Goal: Task Accomplishment & Management: Manage account settings

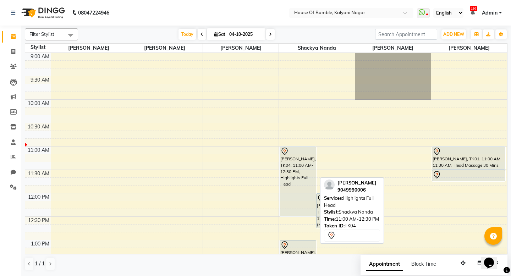
scroll to position [9, 0]
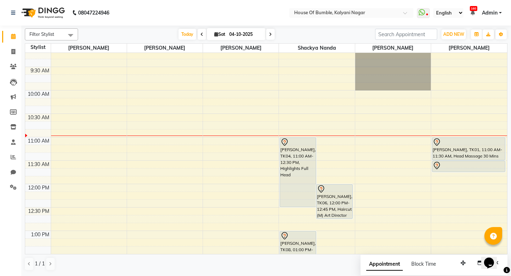
click at [300, 36] on div "Today Sat 04-10-2025" at bounding box center [227, 34] width 290 height 11
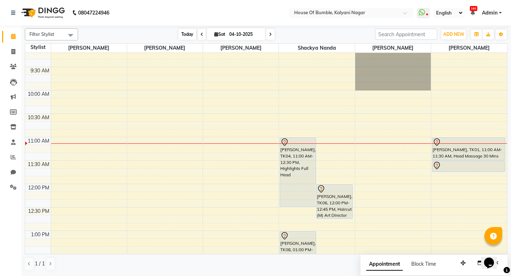
click at [182, 38] on span "Today" at bounding box center [188, 34] width 18 height 11
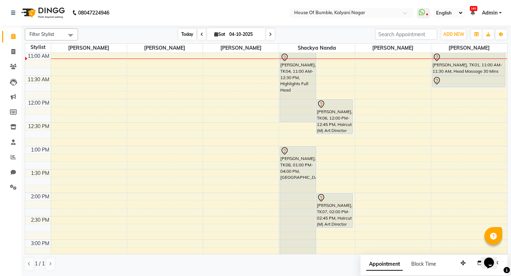
click at [182, 38] on span "Today" at bounding box center [188, 34] width 18 height 11
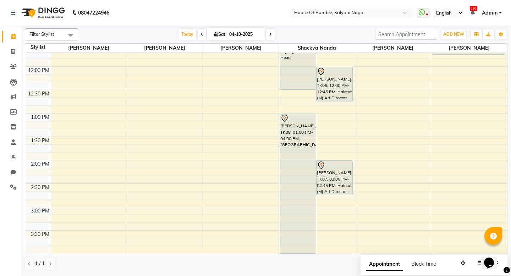
scroll to position [114, 0]
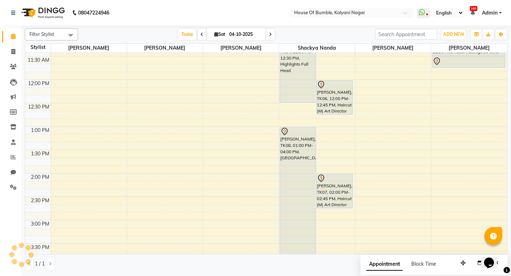
click at [269, 33] on icon at bounding box center [270, 34] width 3 height 4
type input "05-10-2025"
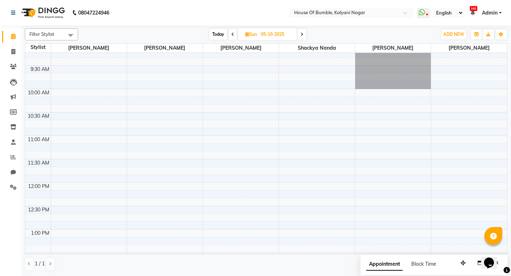
scroll to position [0, 0]
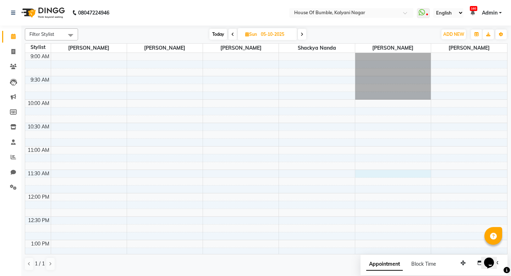
select select "88241"
select select "tentative"
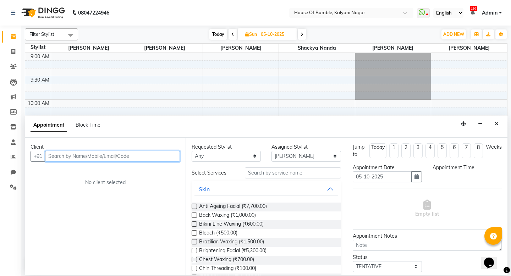
click at [91, 156] on input "text" at bounding box center [112, 156] width 135 height 11
select select "690"
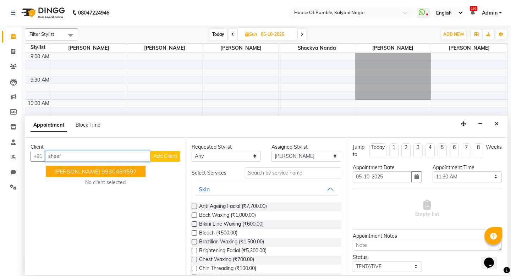
click at [87, 170] on span "Sheefalika Mishra" at bounding box center [77, 171] width 46 height 7
type input "9930484597"
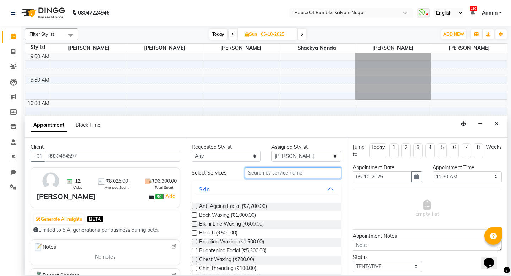
click at [276, 172] on input "text" at bounding box center [293, 173] width 96 height 11
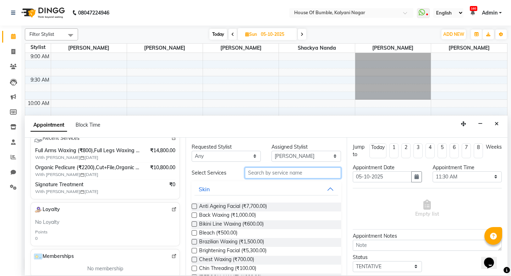
scroll to position [138, 0]
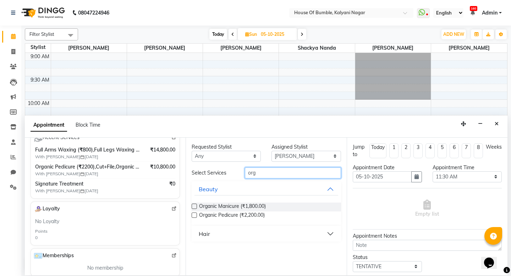
type input "org"
click at [195, 214] on label at bounding box center [194, 215] width 5 height 5
click at [195, 214] on input "checkbox" at bounding box center [194, 216] width 5 height 5
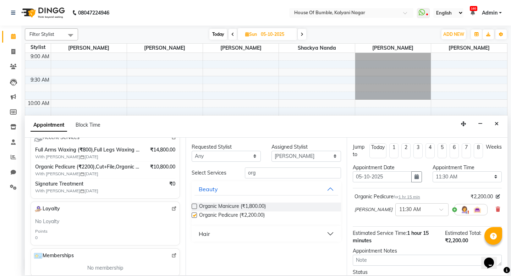
checkbox input "false"
select select "8247"
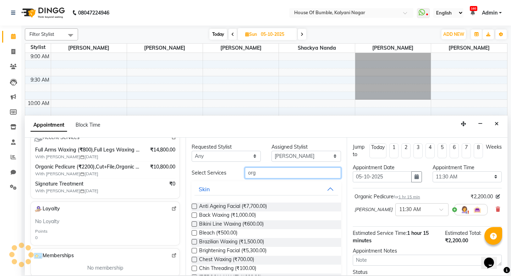
click at [275, 176] on input "org" at bounding box center [293, 173] width 96 height 11
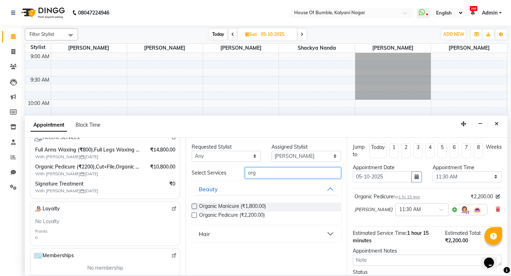
type input "org"
click at [192, 205] on label at bounding box center [194, 206] width 5 height 5
click at [192, 205] on input "checkbox" at bounding box center [194, 207] width 5 height 5
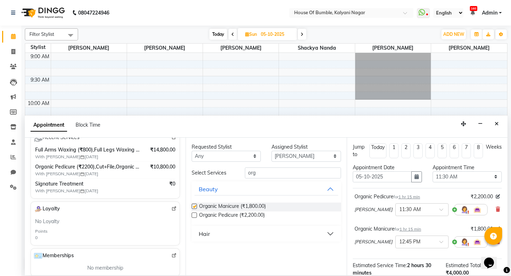
checkbox input "false"
click at [263, 172] on input "org" at bounding box center [293, 173] width 96 height 11
type input "o"
type input "leg"
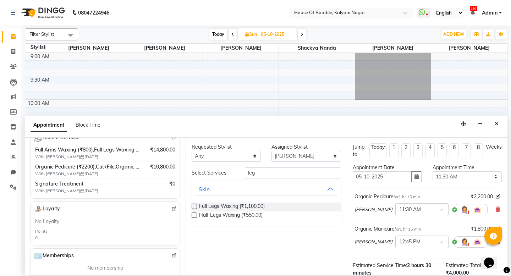
click at [195, 205] on label at bounding box center [194, 206] width 5 height 5
click at [195, 205] on input "checkbox" at bounding box center [194, 207] width 5 height 5
checkbox input "false"
click at [408, 241] on input "text" at bounding box center [414, 241] width 31 height 7
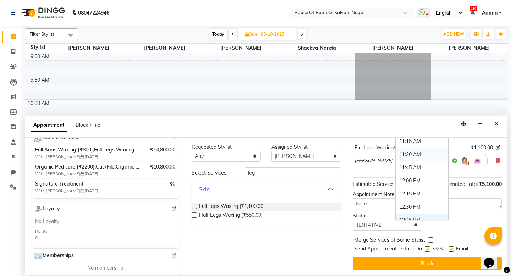
scroll to position [64, 0]
click at [404, 153] on div "11:30 AM" at bounding box center [422, 156] width 53 height 13
click at [405, 160] on input "text" at bounding box center [414, 160] width 31 height 7
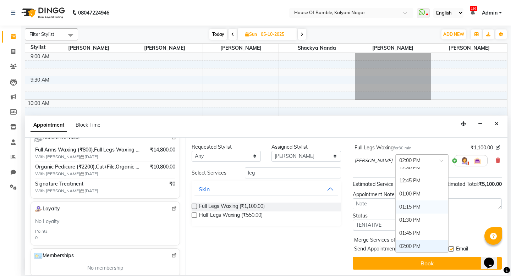
scroll to position [136, 0]
click at [405, 182] on div "12:45 PM" at bounding box center [422, 181] width 53 height 13
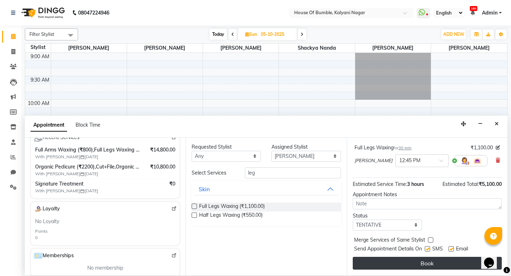
click at [398, 261] on button "Book" at bounding box center [427, 263] width 149 height 13
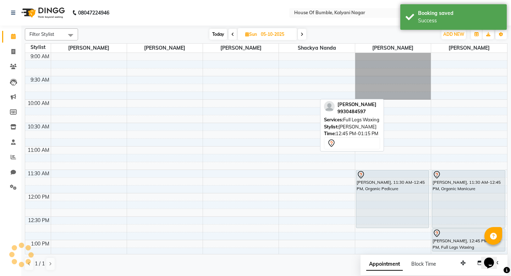
scroll to position [105, 0]
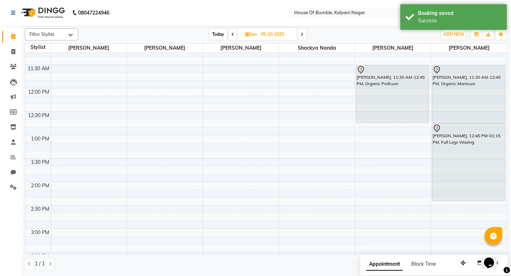
drag, startPoint x: 467, startPoint y: 146, endPoint x: 466, endPoint y: 201, distance: 55.4
click at [466, 201] on div "Sheefalika Mishra, 11:30 AM-12:45 PM, Organic Manicure Sheefalika Mishra, 12:45…" at bounding box center [469, 229] width 76 height 562
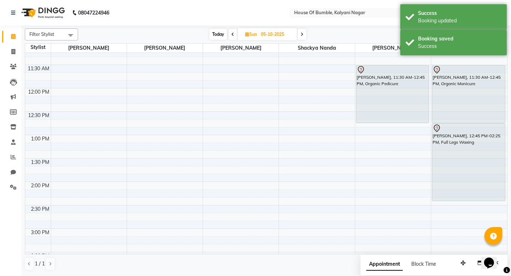
click at [222, 35] on span "Today" at bounding box center [218, 34] width 18 height 11
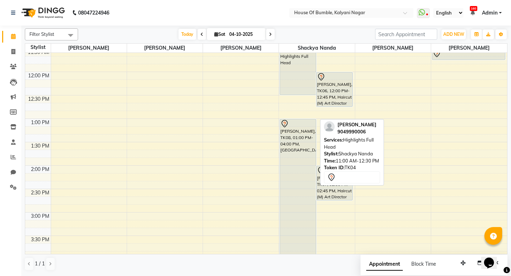
scroll to position [123, 0]
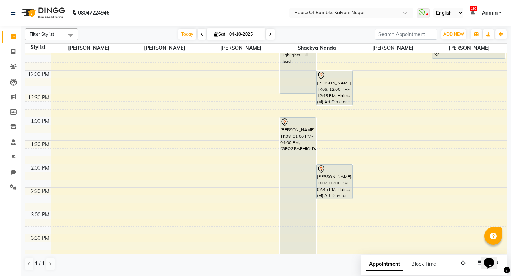
click at [269, 35] on icon at bounding box center [270, 34] width 3 height 4
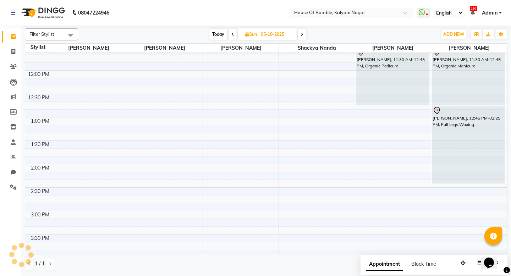
scroll to position [94, 0]
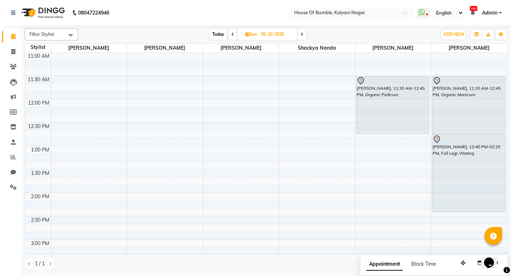
click at [302, 33] on icon at bounding box center [302, 34] width 3 height 4
type input "06-10-2025"
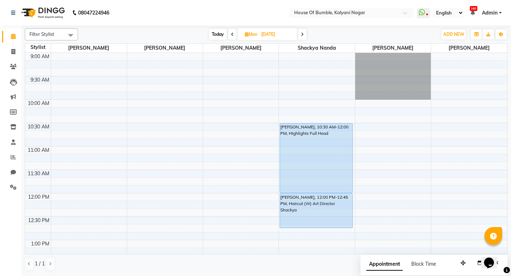
scroll to position [0, 0]
select select "88241"
select select "tentative"
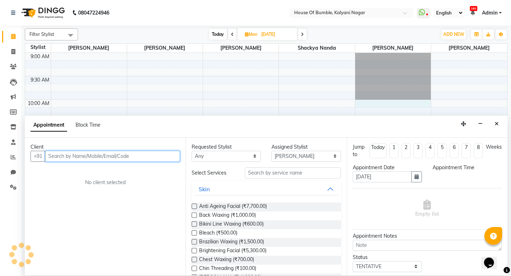
select select "600"
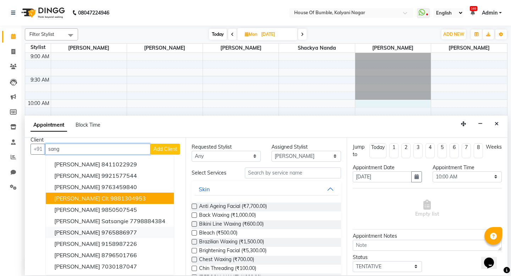
scroll to position [7, 0]
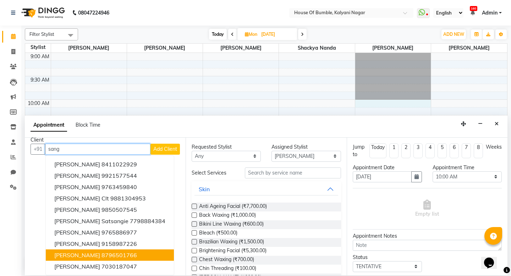
click at [80, 254] on span "Sanghamitra Mishra" at bounding box center [77, 255] width 46 height 7
type input "8796501766"
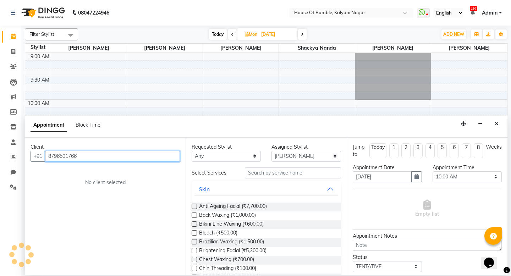
scroll to position [0, 0]
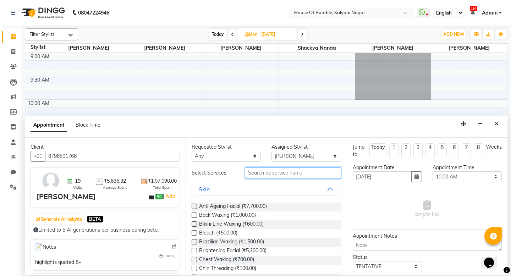
click at [275, 175] on input "text" at bounding box center [293, 173] width 96 height 11
click at [493, 123] on button "Close" at bounding box center [497, 124] width 10 height 11
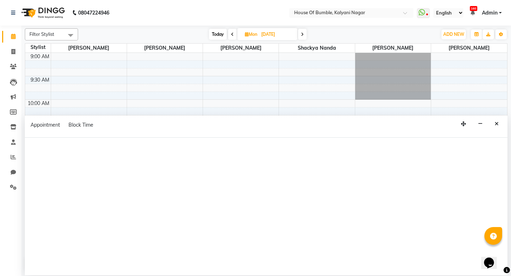
select select "8247"
select select "tentative"
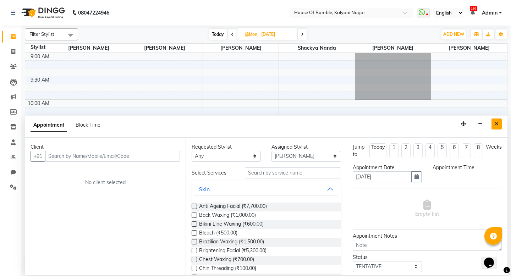
click at [497, 123] on icon "Close" at bounding box center [497, 123] width 4 height 5
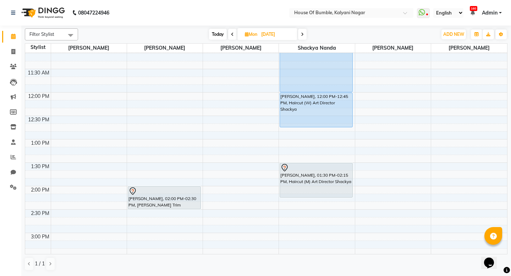
scroll to position [78, 0]
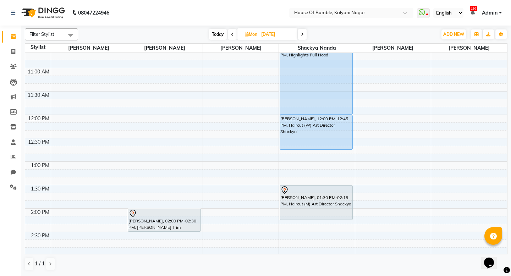
click at [212, 33] on span "Today" at bounding box center [218, 34] width 18 height 11
type input "04-10-2025"
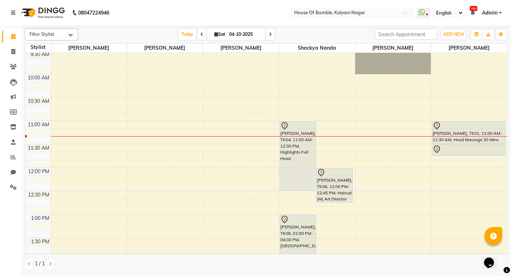
scroll to position [221, 0]
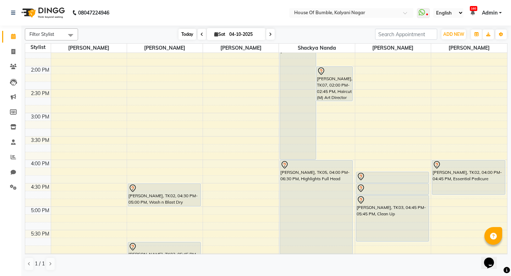
click at [179, 31] on span "Today" at bounding box center [188, 34] width 18 height 11
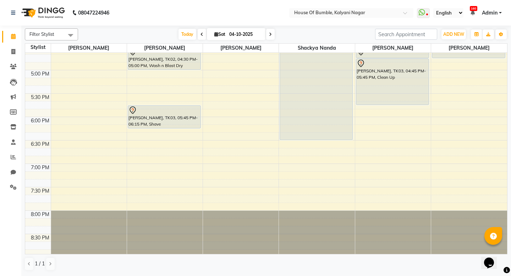
scroll to position [250, 0]
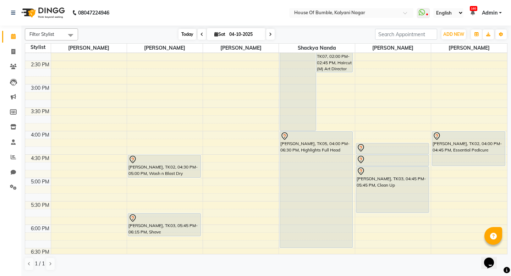
click at [187, 35] on span "Today" at bounding box center [188, 34] width 18 height 11
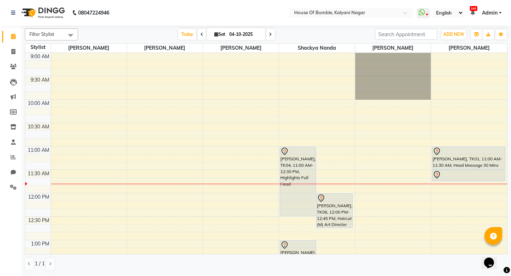
scroll to position [0, 0]
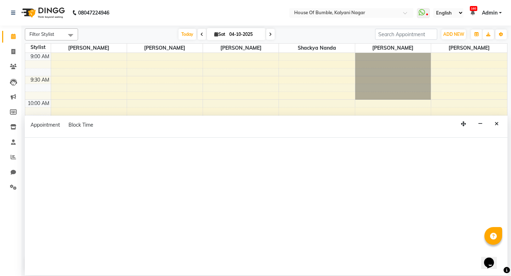
select select "9480"
select select "tentative"
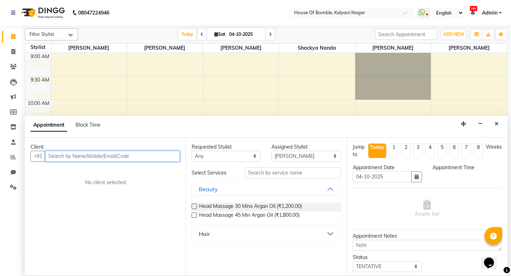
select select "690"
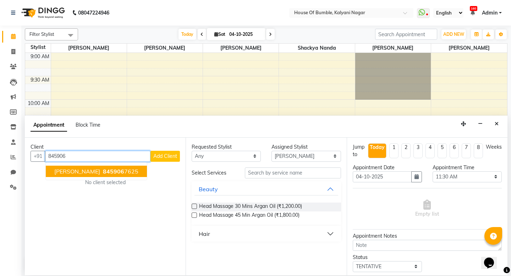
click at [87, 171] on span "[PERSON_NAME]" at bounding box center [77, 171] width 46 height 7
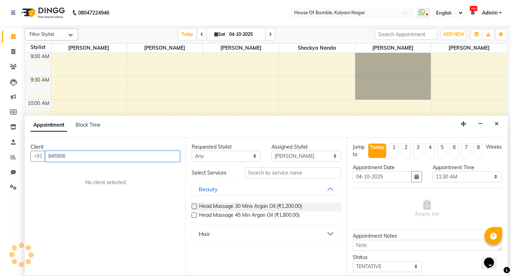
type input "8459067625"
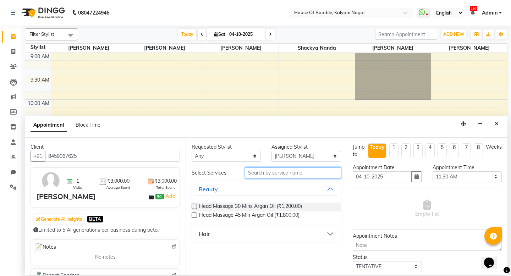
click at [289, 172] on input "text" at bounding box center [293, 173] width 96 height 11
type input "top"
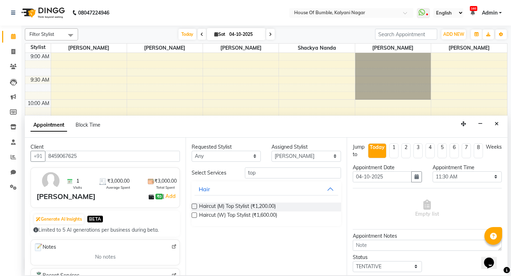
click at [195, 205] on label at bounding box center [194, 206] width 5 height 5
click at [195, 205] on input "checkbox" at bounding box center [194, 207] width 5 height 5
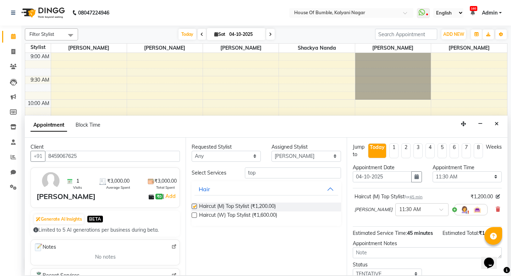
checkbox input "false"
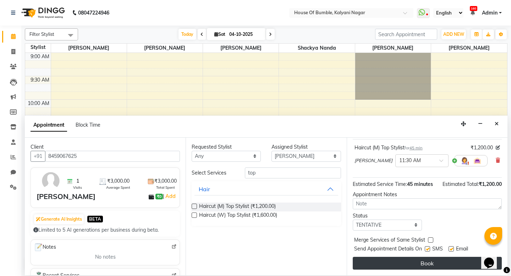
scroll to position [49, 0]
click at [409, 261] on button "Book" at bounding box center [427, 263] width 149 height 13
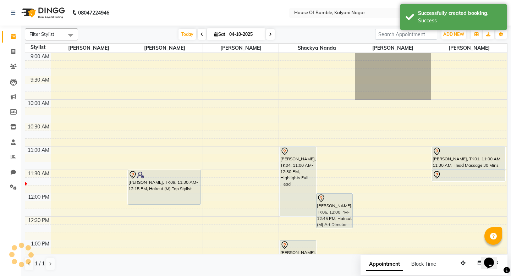
click at [164, 182] on div "[PERSON_NAME], TK09, 11:30 AM-12:15 PM, Haircut (M) Top Stylist" at bounding box center [164, 187] width 72 height 34
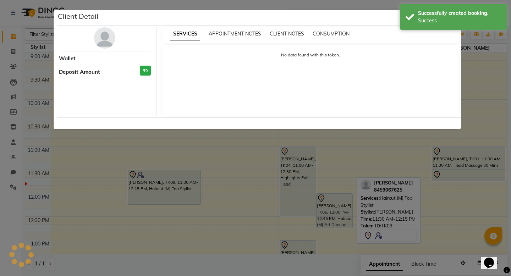
select select "7"
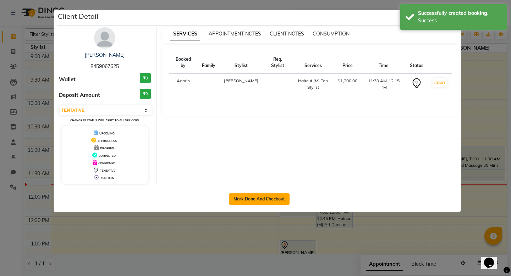
click at [278, 200] on button "Mark Done And Checkout" at bounding box center [259, 198] width 61 height 11
select select "579"
select select "service"
select select "9480"
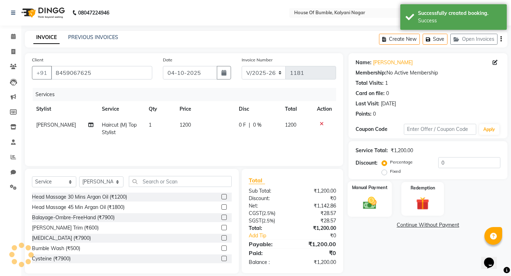
click at [375, 202] on img at bounding box center [370, 203] width 22 height 16
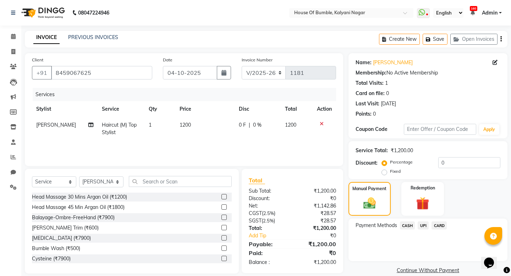
click at [423, 224] on span "UPI" at bounding box center [423, 226] width 11 height 8
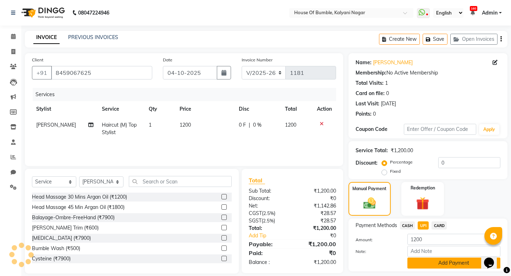
scroll to position [20, 0]
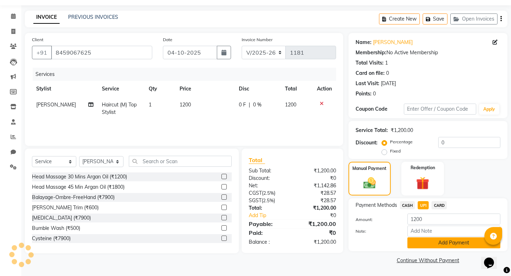
click at [436, 244] on button "Add Payment" at bounding box center [454, 242] width 93 height 11
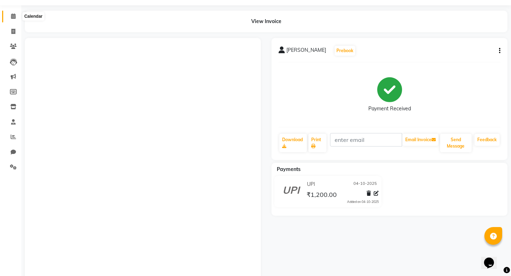
click at [16, 21] on span at bounding box center [13, 16] width 12 height 8
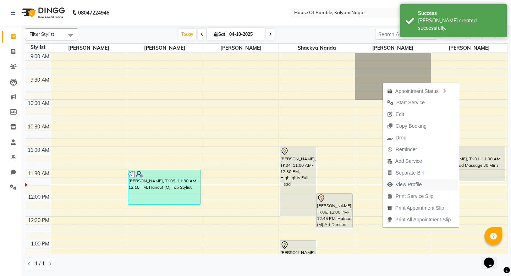
click at [405, 187] on span "View Profile" at bounding box center [409, 184] width 26 height 7
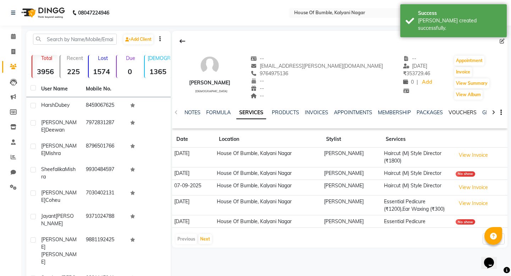
click at [466, 112] on link "VOUCHERS" at bounding box center [463, 112] width 28 height 6
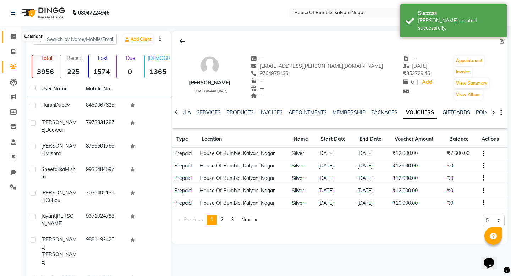
click at [15, 35] on icon at bounding box center [13, 36] width 5 height 5
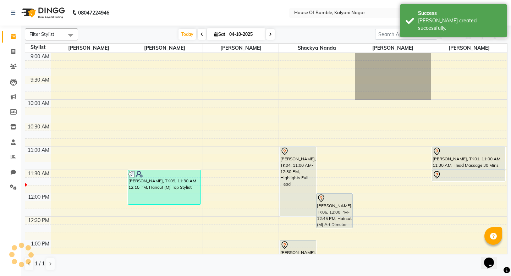
scroll to position [94, 0]
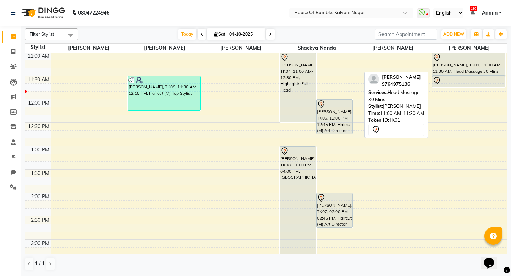
click at [459, 67] on div "[PERSON_NAME], TK01, 11:00 AM-11:30 AM, Head Massage 30 Mins" at bounding box center [468, 64] width 73 height 22
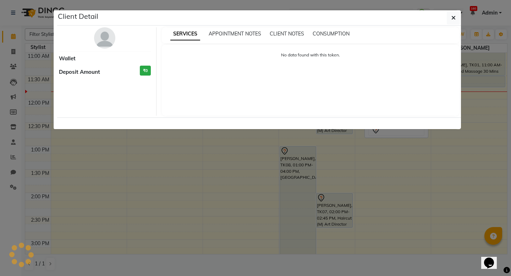
select select "7"
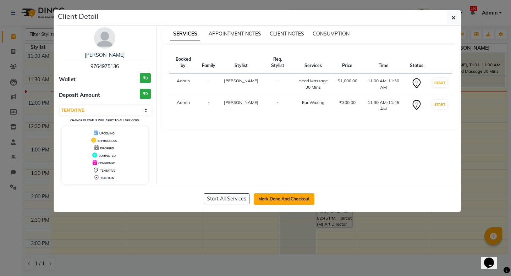
click at [265, 202] on button "Mark Done And Checkout" at bounding box center [284, 198] width 61 height 11
select select "579"
select select "service"
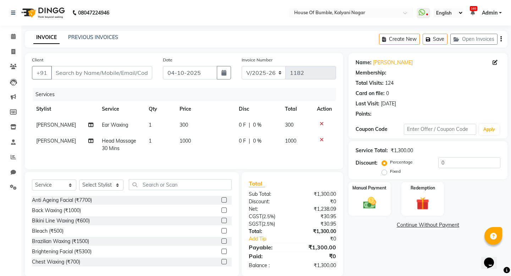
type input "9764975136"
select select "8247"
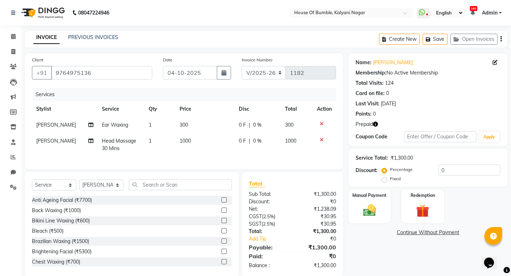
click at [320, 124] on icon at bounding box center [322, 123] width 4 height 5
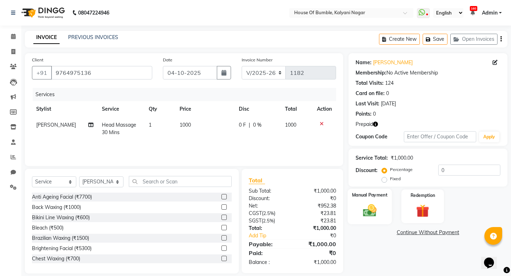
click at [359, 212] on img at bounding box center [370, 211] width 22 height 16
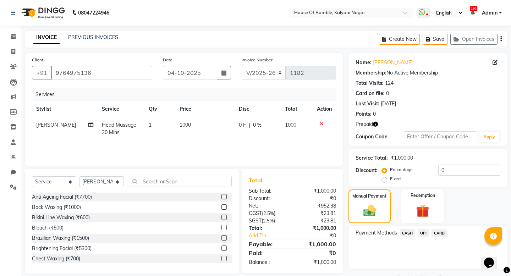
click at [438, 234] on span "CARD" at bounding box center [439, 233] width 15 height 8
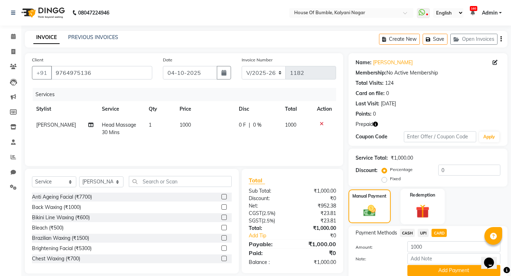
click at [412, 204] on img at bounding box center [423, 211] width 22 height 17
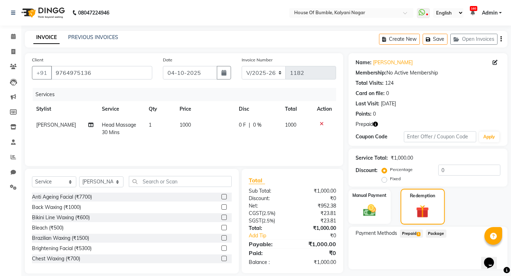
scroll to position [1, 0]
click at [410, 234] on span "Prepaid 1" at bounding box center [411, 233] width 23 height 8
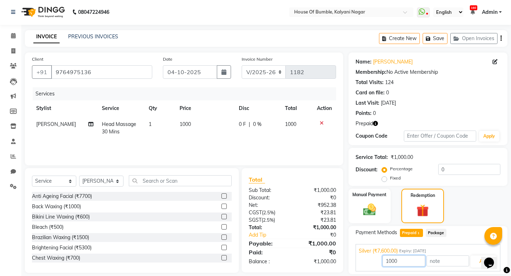
click at [417, 256] on input "1000" at bounding box center [404, 261] width 43 height 11
click at [479, 256] on button "Add" at bounding box center [484, 262] width 26 height 12
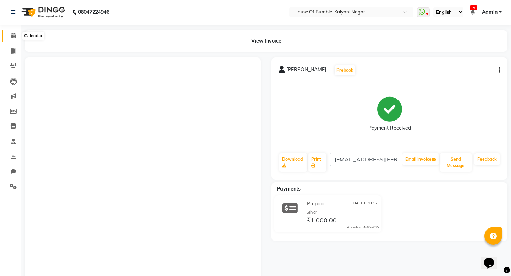
click at [16, 35] on icon at bounding box center [13, 35] width 5 height 5
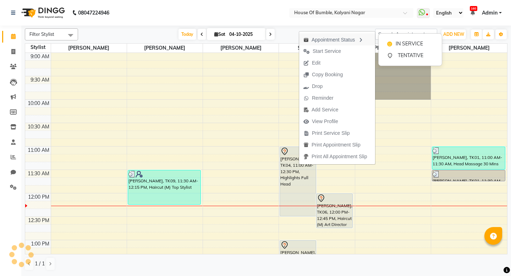
click at [358, 40] on div "Appointment Status" at bounding box center [337, 39] width 76 height 12
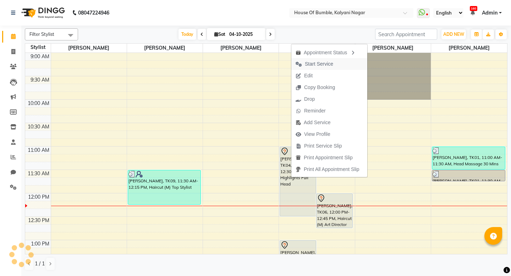
click at [317, 66] on span "Start Service" at bounding box center [319, 63] width 28 height 7
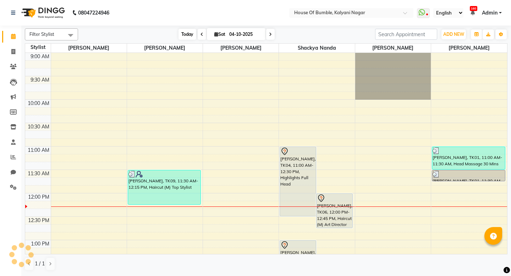
click at [192, 35] on span "Today" at bounding box center [188, 34] width 18 height 11
click at [179, 33] on span "Today" at bounding box center [188, 34] width 18 height 11
click at [150, 31] on div "Today Sat 04-10-2025" at bounding box center [227, 34] width 290 height 11
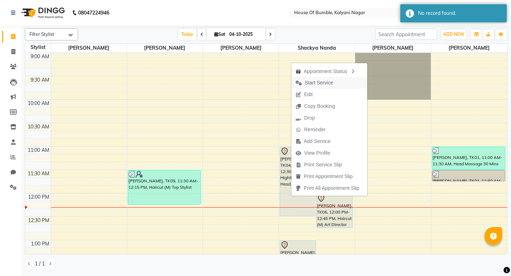
click at [322, 83] on span "Start Service" at bounding box center [319, 82] width 28 height 7
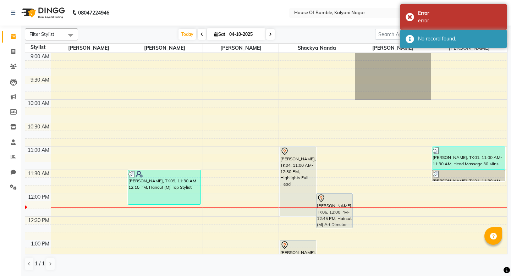
click at [143, 34] on div "Today Sat 04-10-2025" at bounding box center [227, 34] width 290 height 11
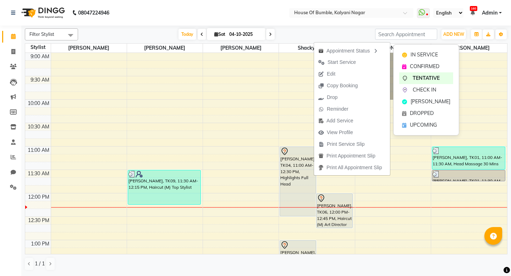
click at [429, 90] on span "CHECK IN" at bounding box center [424, 89] width 23 height 7
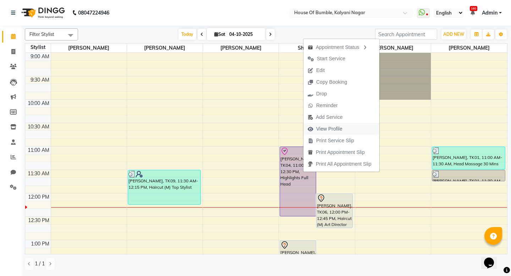
click at [329, 127] on span "View Profile" at bounding box center [329, 128] width 26 height 7
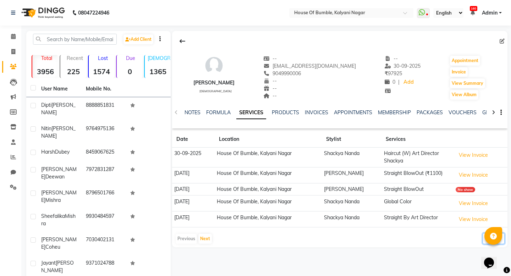
select select "50"
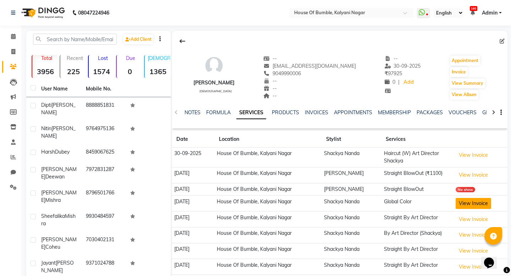
click at [469, 205] on button "View Invoice" at bounding box center [473, 203] width 35 height 11
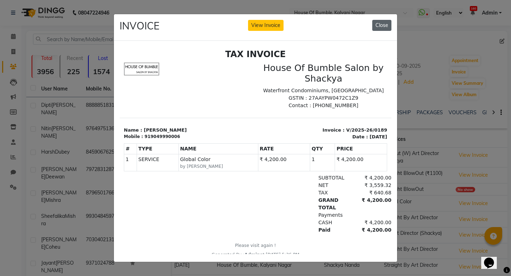
drag, startPoint x: 387, startPoint y: 27, endPoint x: 271, endPoint y: 61, distance: 121.2
click at [387, 27] on button "Close" at bounding box center [381, 25] width 19 height 11
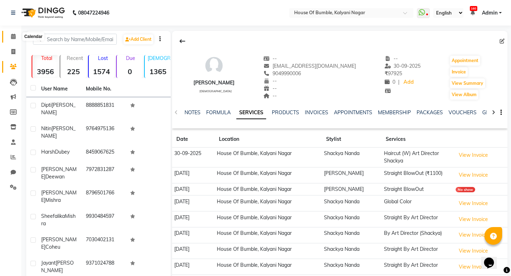
click at [14, 37] on icon at bounding box center [13, 36] width 5 height 5
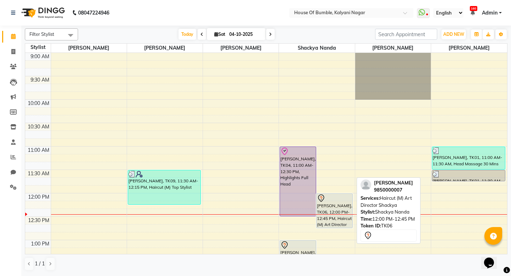
click at [346, 210] on div "[PERSON_NAME], TK06, 12:00 PM-12:45 PM, Haircut (M) Art Director Shackya" at bounding box center [335, 211] width 36 height 34
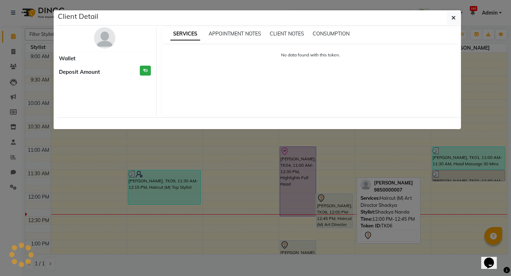
select select "7"
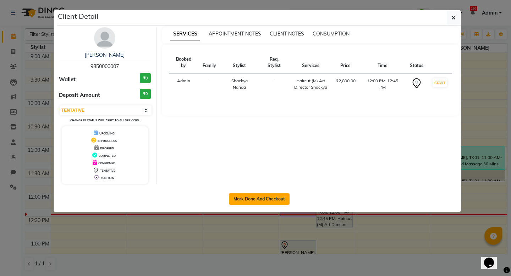
click at [262, 199] on button "Mark Done And Checkout" at bounding box center [259, 198] width 61 height 11
select select "service"
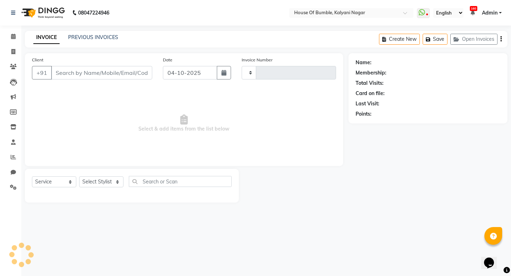
type input "1183"
select select "579"
click at [257, 37] on div "INVOICE PREVIOUS INVOICES Create New Save Open Invoices" at bounding box center [266, 39] width 483 height 17
click at [19, 35] on span at bounding box center [13, 37] width 12 height 8
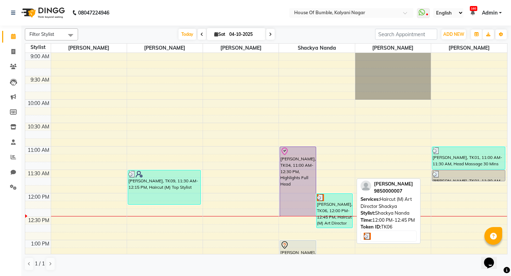
click at [330, 214] on div "[PERSON_NAME], TK06, 12:00 PM-12:45 PM, Haircut (M) Art Director Shackya" at bounding box center [335, 211] width 36 height 34
select select "3"
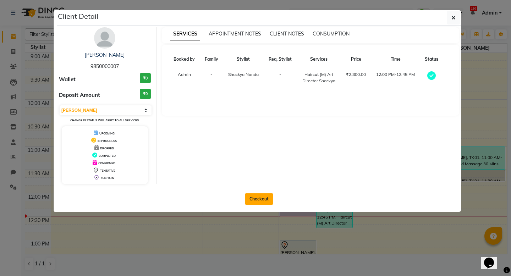
click at [264, 201] on button "Checkout" at bounding box center [259, 198] width 28 height 11
select select "579"
select select "service"
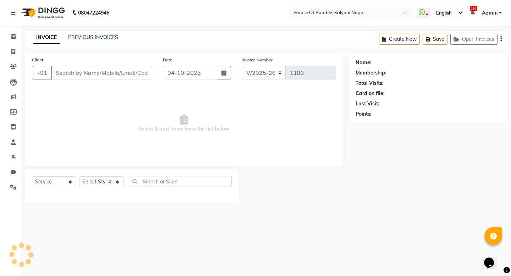
type input "9850000007"
select select "76627"
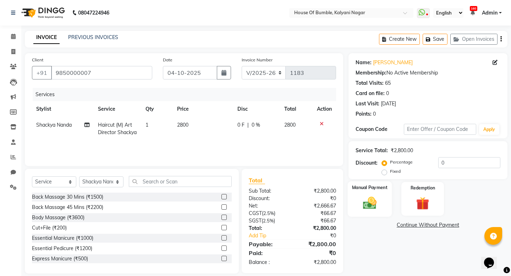
click at [365, 197] on img at bounding box center [370, 203] width 22 height 16
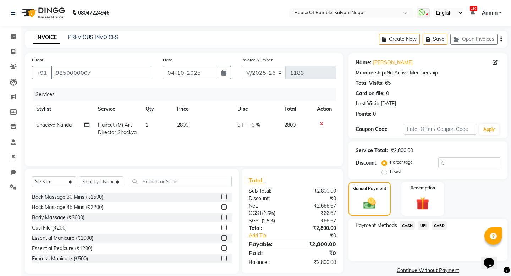
click at [409, 223] on span "CASH" at bounding box center [407, 226] width 15 height 8
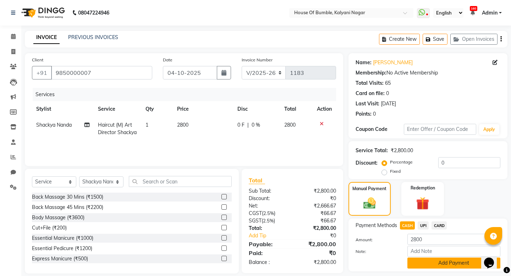
click at [433, 260] on button "Add Payment" at bounding box center [454, 263] width 93 height 11
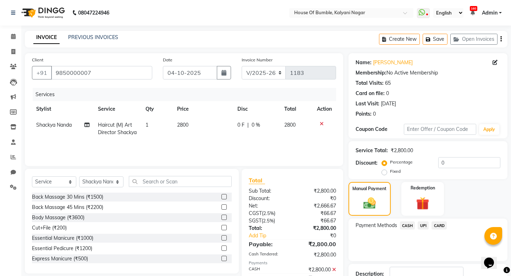
scroll to position [50, 0]
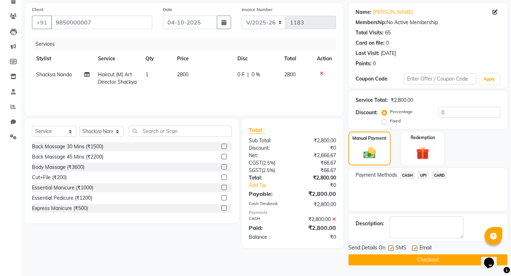
click at [393, 249] on label at bounding box center [390, 248] width 5 height 5
click at [393, 249] on input "checkbox" at bounding box center [390, 248] width 5 height 5
checkbox input "false"
click at [391, 260] on button "Checkout" at bounding box center [428, 260] width 159 height 11
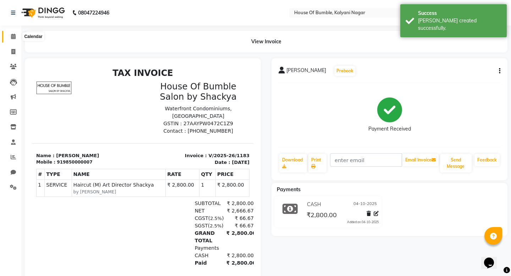
click at [15, 38] on icon at bounding box center [13, 36] width 5 height 5
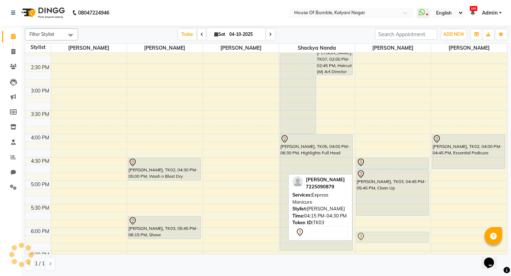
scroll to position [260, 0]
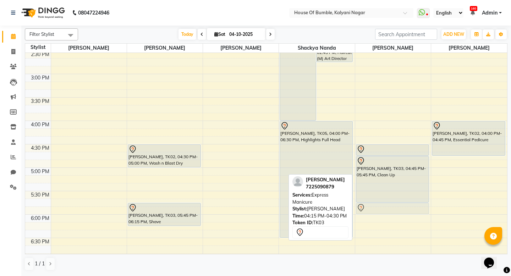
drag, startPoint x: 399, startPoint y: 173, endPoint x: 401, endPoint y: 211, distance: 38.0
click at [401, 211] on div "[PERSON_NAME], TK03, 04:15 PM-04:30 PM, Express Manicure [PERSON_NAME], TK03, 0…" at bounding box center [393, 74] width 76 height 562
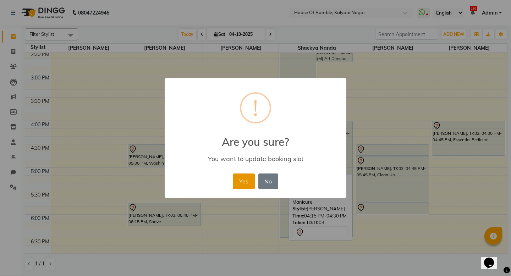
click at [247, 180] on button "Yes" at bounding box center [244, 182] width 22 height 16
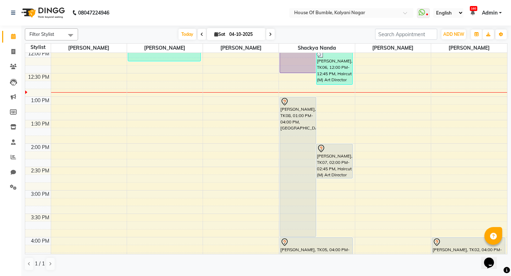
scroll to position [210, 0]
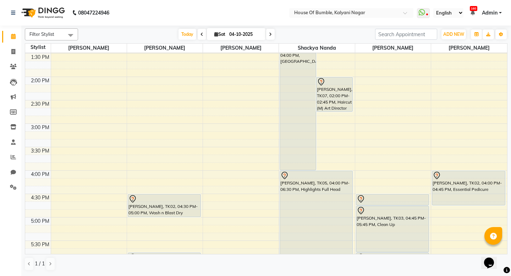
click at [270, 31] on span at bounding box center [270, 34] width 9 height 11
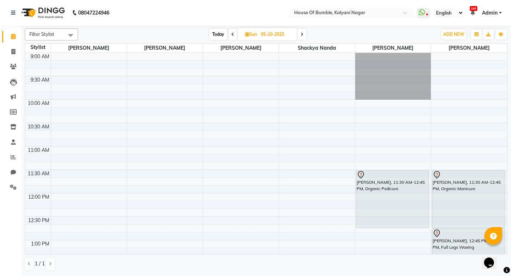
scroll to position [0, 0]
click at [215, 33] on span "Today" at bounding box center [218, 34] width 18 height 11
type input "04-10-2025"
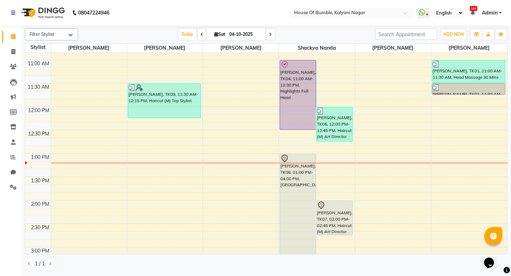
scroll to position [44, 0]
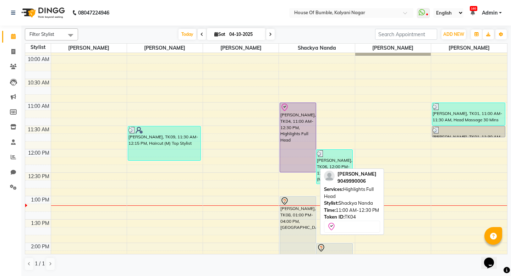
click at [306, 142] on div "[PERSON_NAME], TK04, 11:00 AM-12:30 PM, Highlights Full Head" at bounding box center [298, 137] width 36 height 69
click at [301, 143] on div "[PERSON_NAME], TK04, 11:00 AM-12:30 PM, Highlights Full Head" at bounding box center [298, 137] width 36 height 69
select select "8"
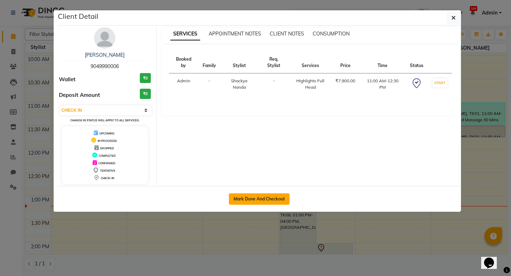
click at [270, 196] on button "Mark Done And Checkout" at bounding box center [259, 198] width 61 height 11
select select "service"
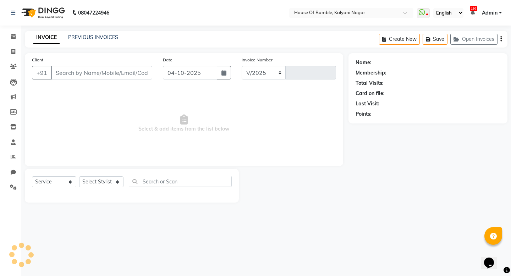
select select "579"
type input "1184"
type input "9049990006"
select select "76627"
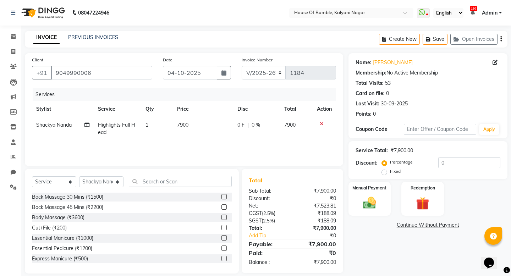
click at [174, 129] on td "7900" at bounding box center [203, 128] width 60 height 23
select select "76627"
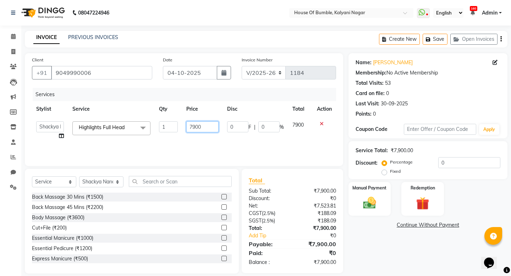
drag, startPoint x: 196, startPoint y: 127, endPoint x: 182, endPoint y: 127, distance: 13.5
click at [182, 127] on td "7900" at bounding box center [202, 130] width 41 height 27
type input "8400"
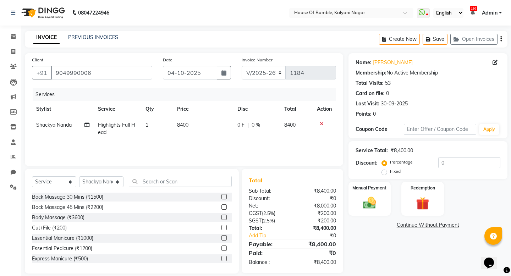
click at [241, 149] on div "Services Stylist Service Qty Price Disc Total Action Shackya Nanda Highlights F…" at bounding box center [184, 123] width 304 height 71
click at [375, 202] on img at bounding box center [370, 203] width 22 height 16
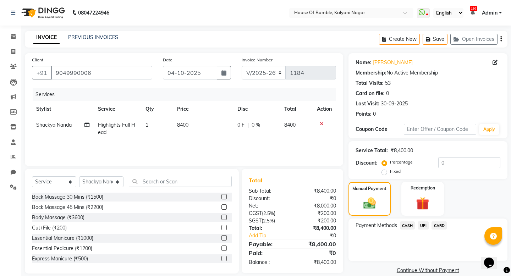
click at [436, 227] on span "CARD" at bounding box center [439, 226] width 15 height 8
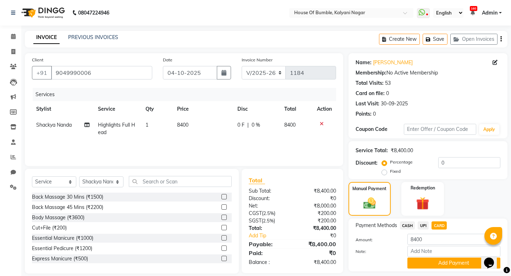
click at [421, 261] on button "Add Payment" at bounding box center [454, 263] width 93 height 11
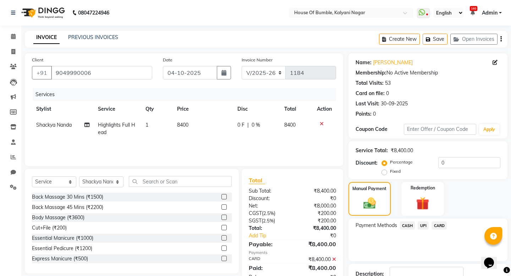
scroll to position [50, 0]
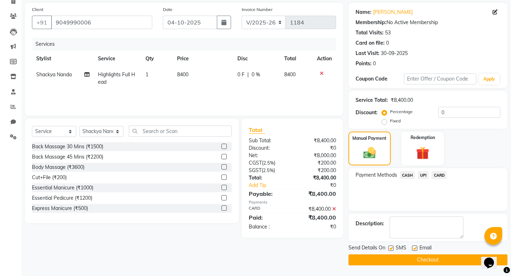
click at [392, 250] on label at bounding box center [390, 248] width 5 height 5
click at [392, 250] on input "checkbox" at bounding box center [390, 248] width 5 height 5
checkbox input "false"
click at [388, 259] on button "Checkout" at bounding box center [428, 260] width 159 height 11
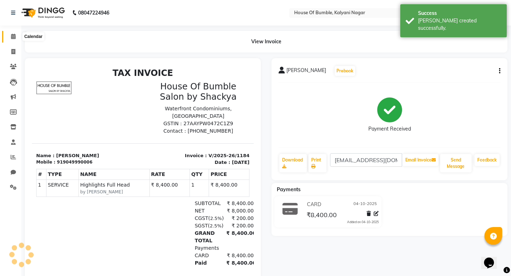
click at [11, 39] on span at bounding box center [13, 37] width 12 height 8
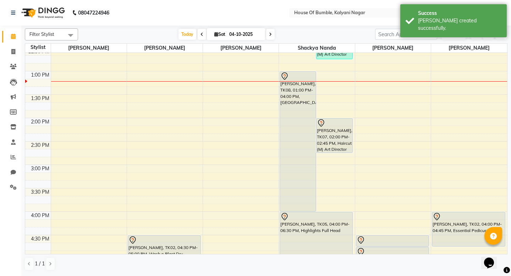
scroll to position [191, 0]
